Goal: Task Accomplishment & Management: Use online tool/utility

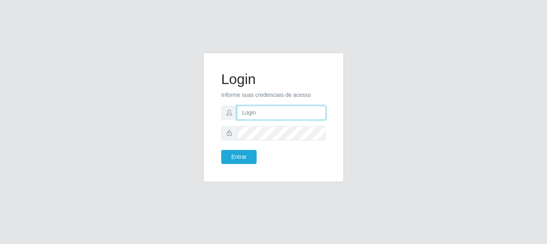
click at [260, 113] on input "text" at bounding box center [281, 113] width 89 height 14
type input "[EMAIL_ADDRESS][DOMAIN_NAME]"
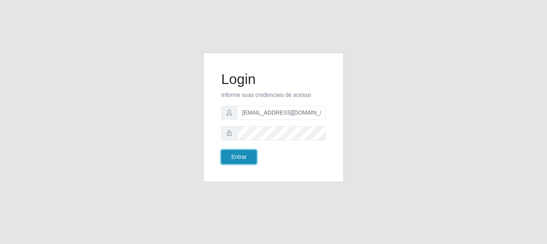
click at [241, 154] on button "Entrar" at bounding box center [238, 157] width 35 height 14
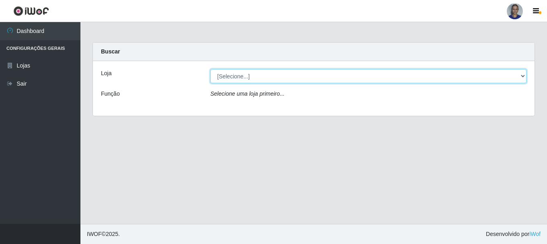
click at [510, 72] on select "[Selecione...] Supermercado [GEOGRAPHIC_DATA]" at bounding box center [368, 76] width 316 height 14
select select "165"
click at [210, 69] on select "[Selecione...] Supermercado [GEOGRAPHIC_DATA]" at bounding box center [368, 76] width 316 height 14
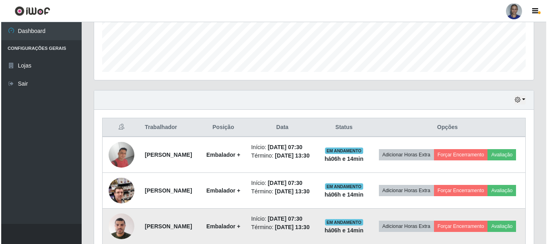
scroll to position [314, 0]
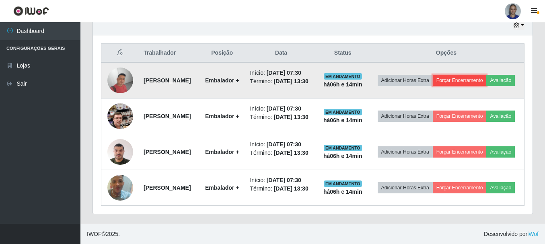
click at [470, 75] on button "Forçar Encerramento" at bounding box center [460, 80] width 54 height 11
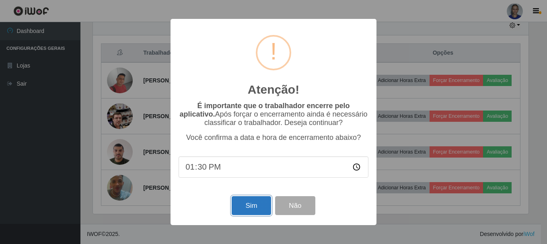
click at [241, 213] on button "Sim" at bounding box center [251, 205] width 39 height 19
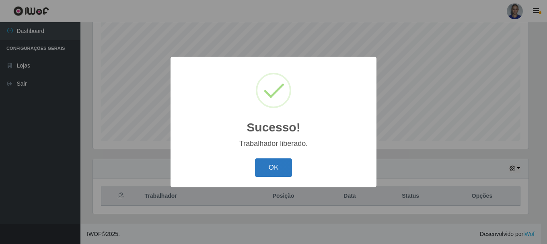
click at [269, 170] on button "OK" at bounding box center [273, 168] width 37 height 19
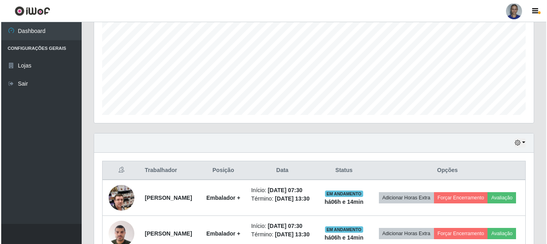
scroll to position [187, 0]
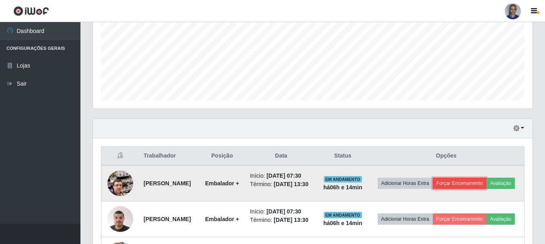
click at [487, 182] on button "Forçar Encerramento" at bounding box center [460, 183] width 54 height 11
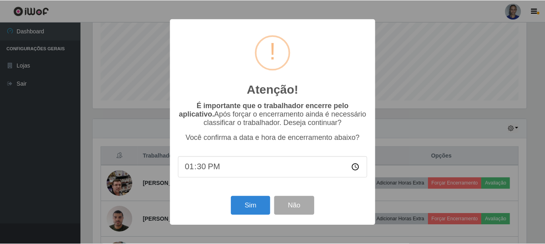
scroll to position [167, 436]
click at [238, 211] on button "Sim" at bounding box center [251, 205] width 39 height 19
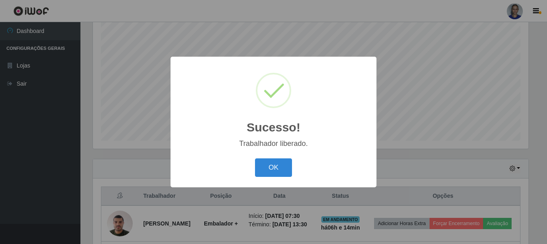
drag, startPoint x: 279, startPoint y: 169, endPoint x: 368, endPoint y: 177, distance: 88.9
click at [280, 169] on button "OK" at bounding box center [273, 168] width 37 height 19
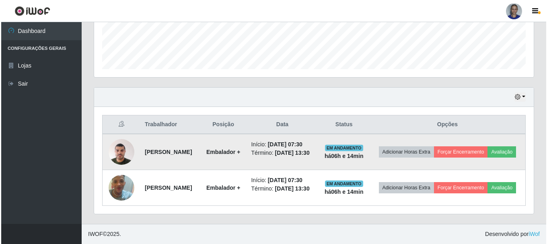
scroll to position [231, 0]
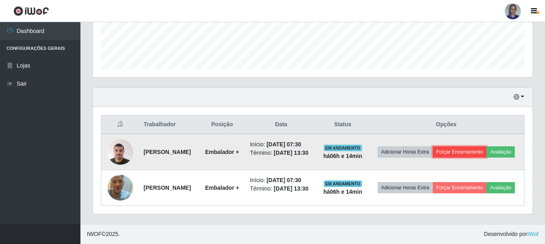
click at [487, 146] on button "Forçar Encerramento" at bounding box center [460, 151] width 54 height 11
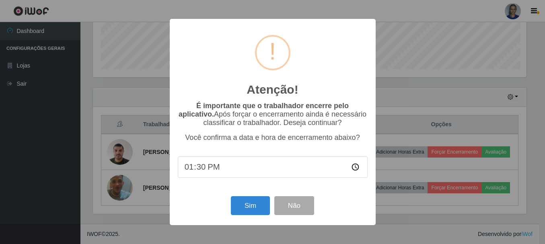
scroll to position [167, 436]
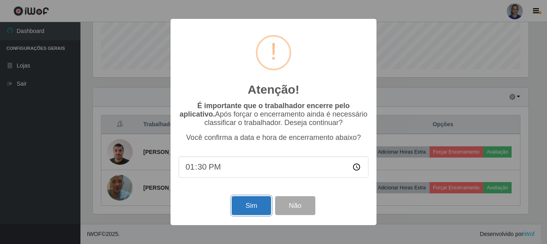
click at [235, 211] on button "Sim" at bounding box center [251, 205] width 39 height 19
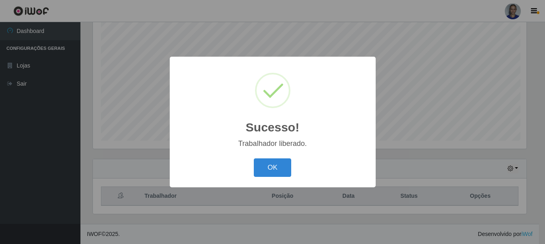
scroll to position [0, 0]
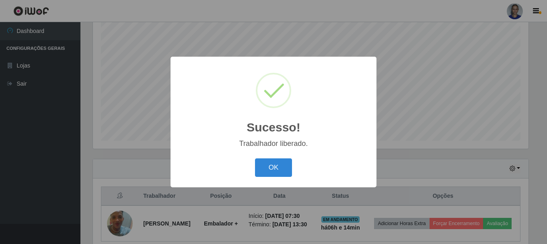
drag, startPoint x: 278, startPoint y: 169, endPoint x: 441, endPoint y: 159, distance: 163.3
click at [279, 168] on button "OK" at bounding box center [273, 168] width 37 height 19
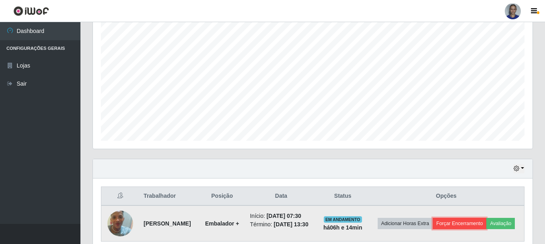
click at [487, 220] on button "Forçar Encerramento" at bounding box center [460, 223] width 54 height 11
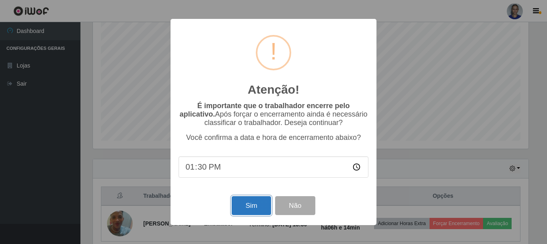
click at [258, 212] on button "Sim" at bounding box center [251, 205] width 39 height 19
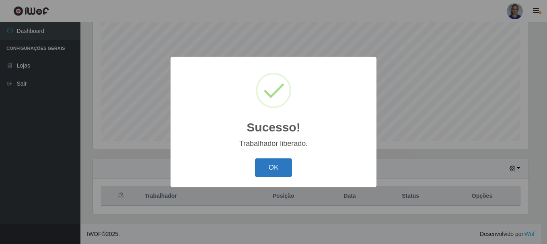
click at [285, 172] on button "OK" at bounding box center [273, 168] width 37 height 19
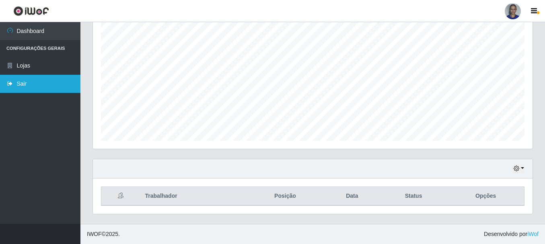
click at [29, 84] on link "Sair" at bounding box center [40, 84] width 80 height 18
